Goal: Information Seeking & Learning: Learn about a topic

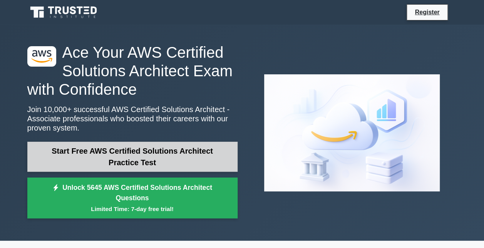
click at [148, 157] on link "Start Free AWS Certified Solutions Architect Practice Test" at bounding box center [132, 157] width 210 height 30
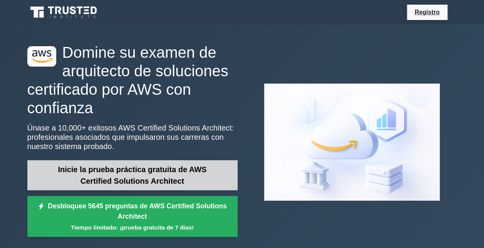
click at [106, 169] on link "Inicie la prueba práctica gratuita de AWS Certified Solutions Architect" at bounding box center [132, 175] width 210 height 30
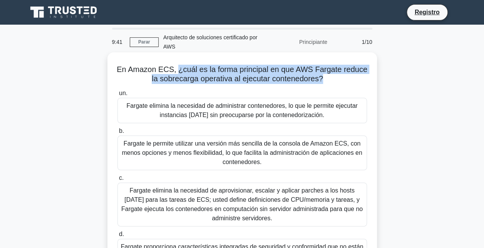
drag, startPoint x: 321, startPoint y: 79, endPoint x: 176, endPoint y: 70, distance: 145.5
click at [176, 70] on font "En Amazon ECS, ¿cuál es la forma principal en que AWS Fargate reduce la sobreca…" at bounding box center [242, 74] width 251 height 18
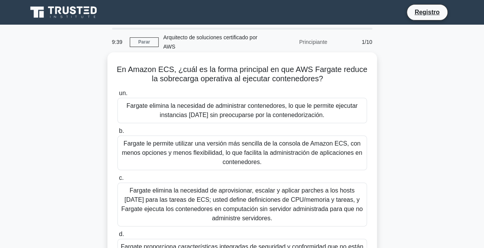
click at [135, 90] on label "un. Fargate elimina la necesidad de administrar contenedores, lo que le permite…" at bounding box center [243, 106] width 250 height 35
click at [118, 91] on input "un. Fargate elimina la necesidad de administrar contenedores, lo que le permite…" at bounding box center [118, 93] width 0 height 5
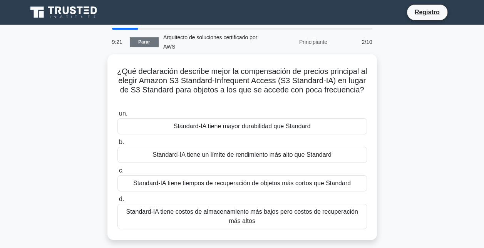
click at [146, 42] on link "Parar" at bounding box center [144, 42] width 29 height 10
